Goal: Task Accomplishment & Management: Manage account settings

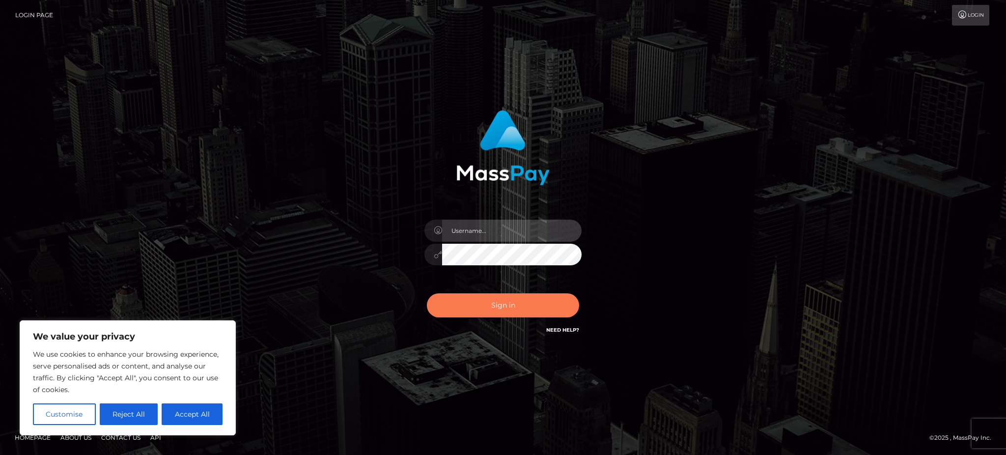
type input "Gaizelle"
click at [506, 299] on button "Sign in" at bounding box center [503, 305] width 152 height 24
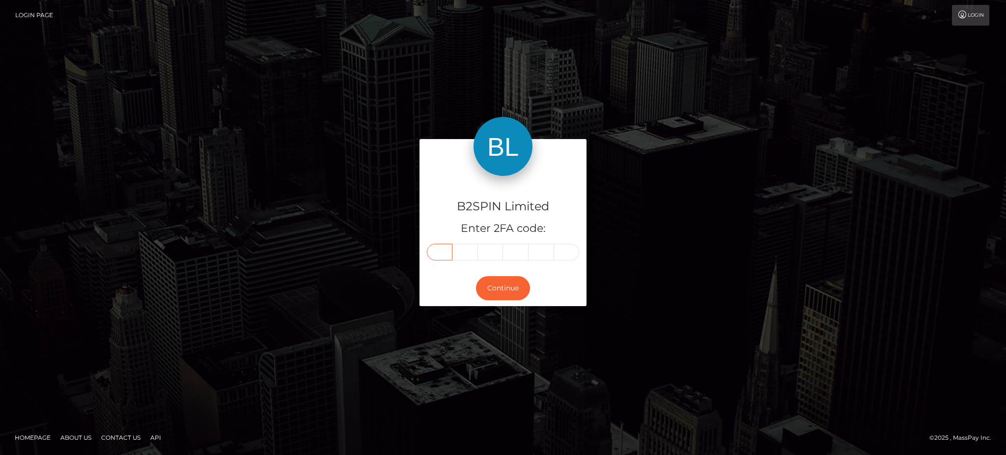
click at [438, 244] on input "text" at bounding box center [440, 252] width 26 height 17
type input "5"
type input "2"
type input "9"
type input "5"
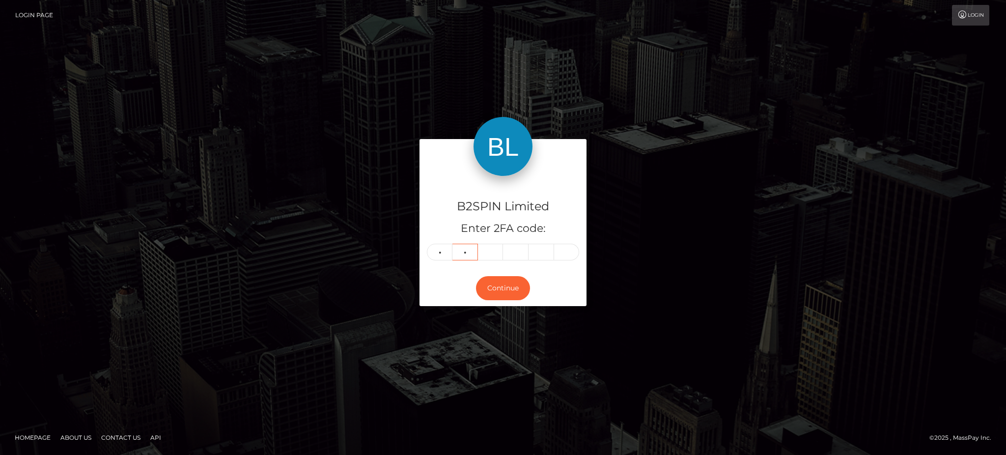
type input "2"
type input "1"
type input "9"
type input "3"
type input "1"
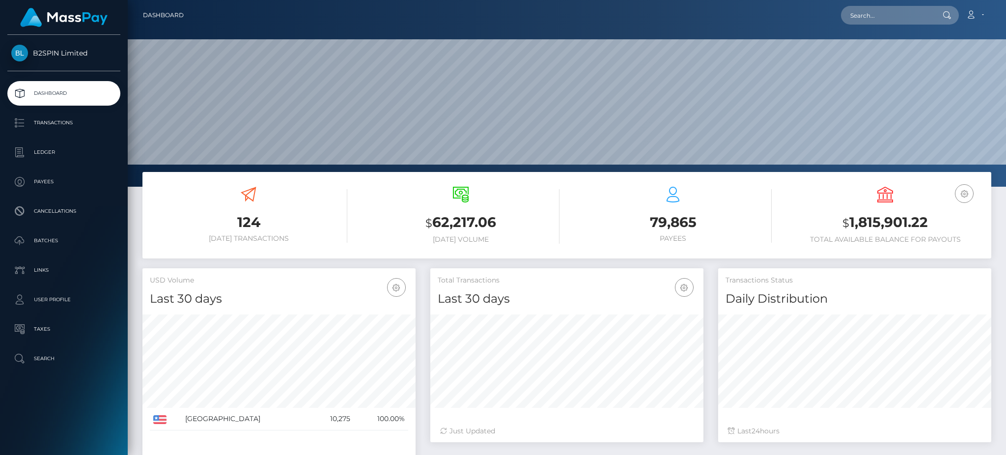
scroll to position [174, 273]
click at [865, 226] on h3 "$ 1,815,901.22" at bounding box center [884, 223] width 197 height 20
copy h3 "1,815,901.22"
